Goal: Book appointment/travel/reservation

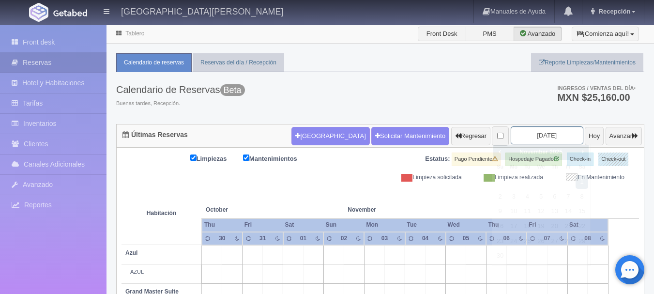
click at [518, 142] on input "[DATE]" at bounding box center [547, 135] width 73 height 18
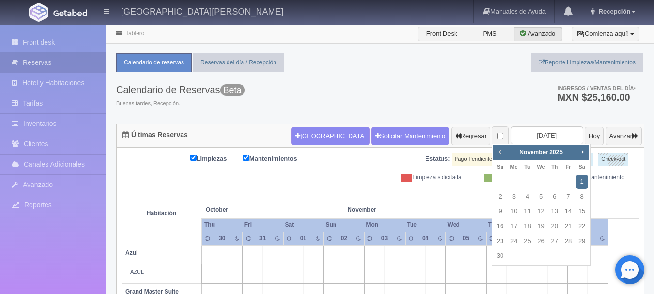
click at [503, 149] on span "Prev" at bounding box center [500, 152] width 8 height 8
click at [582, 222] on link "25" at bounding box center [582, 226] width 13 height 14
type input "[DATE]"
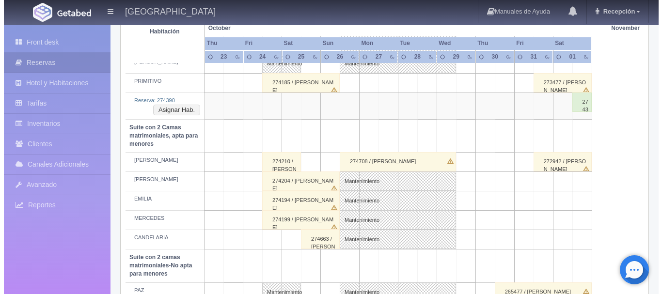
scroll to position [786, 0]
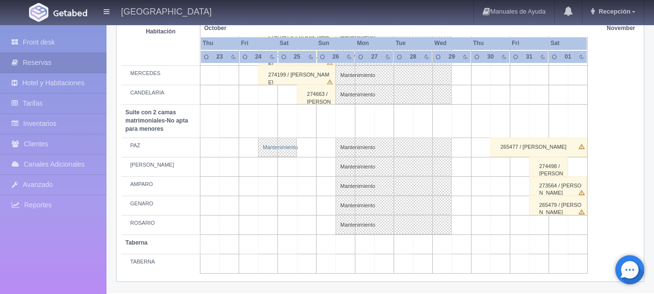
click at [280, 148] on link "Mantenimiento" at bounding box center [277, 147] width 39 height 19
select select "Mantenimiento"
select select "1891_PAZ"
type input "24-10-2025"
type input "25-10-2025"
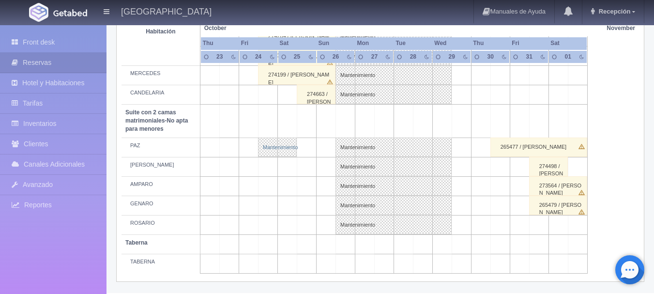
type textarea "JOL"
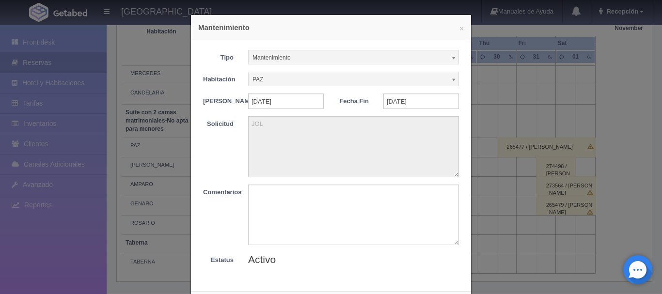
click at [466, 151] on div "Tipo Mantenimiento Limpieza Mantenimiento Habitación PAZ Sin Asignar AZUL Sin A…" at bounding box center [331, 161] width 280 height 243
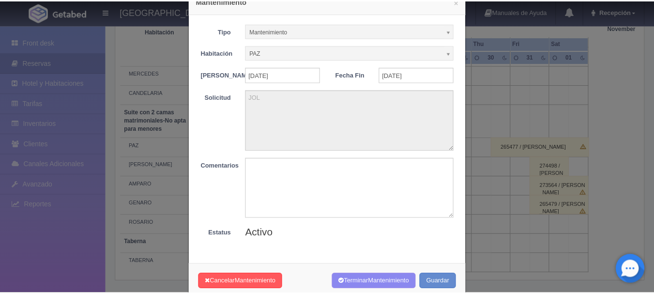
scroll to position [53, 0]
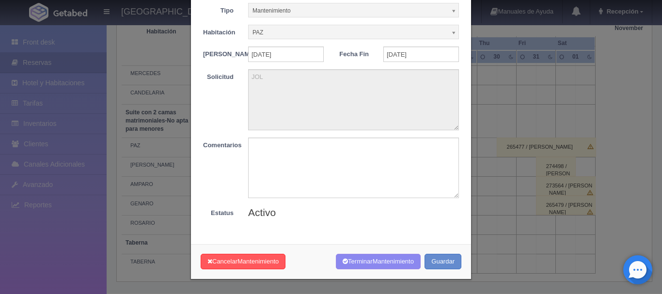
click at [488, 84] on div "× Mantenimiento Tipo Mantenimiento Limpieza Mantenimiento Habitación PAZ Sin As…" at bounding box center [331, 147] width 662 height 294
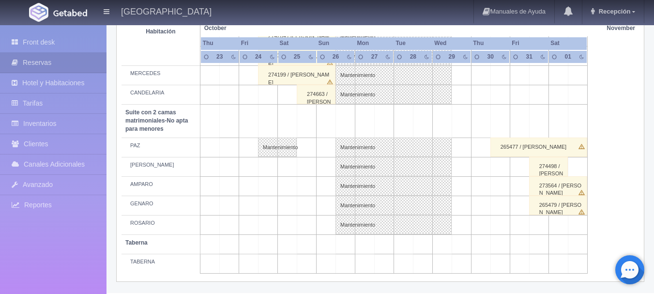
click at [310, 167] on td at bounding box center [306, 166] width 19 height 19
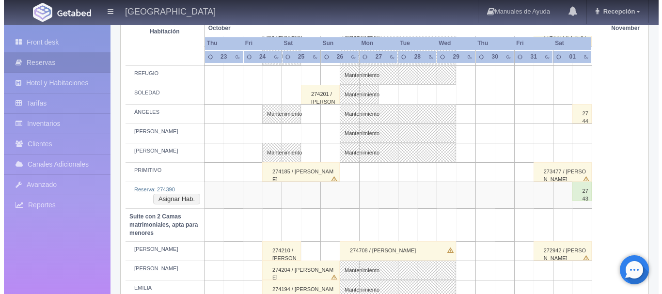
scroll to position [641, 0]
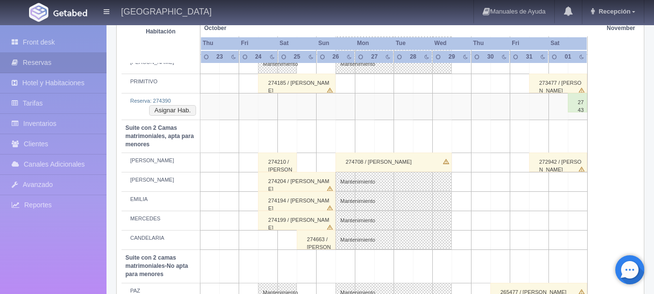
click at [312, 164] on td at bounding box center [306, 162] width 19 height 19
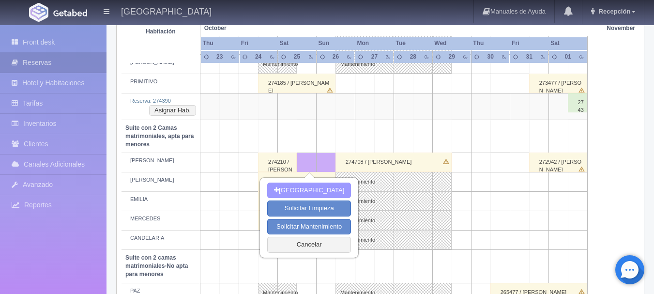
click at [323, 189] on button "[GEOGRAPHIC_DATA]" at bounding box center [309, 191] width 84 height 16
type input "25-10-2025"
type input "26-10-2025"
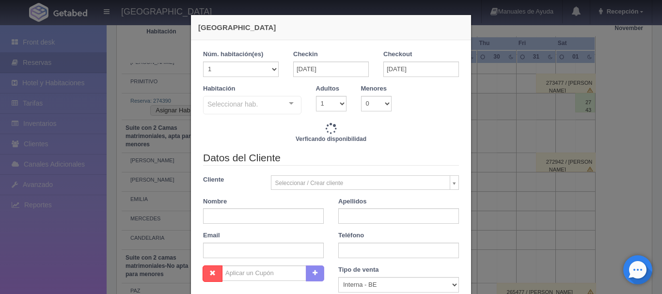
checkbox input "false"
type input "4760.00"
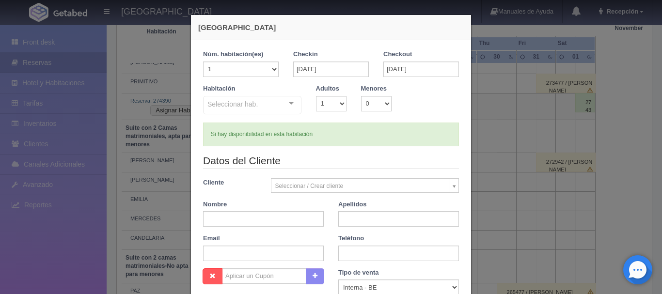
checkbox input "false"
